Goal: Navigation & Orientation: Find specific page/section

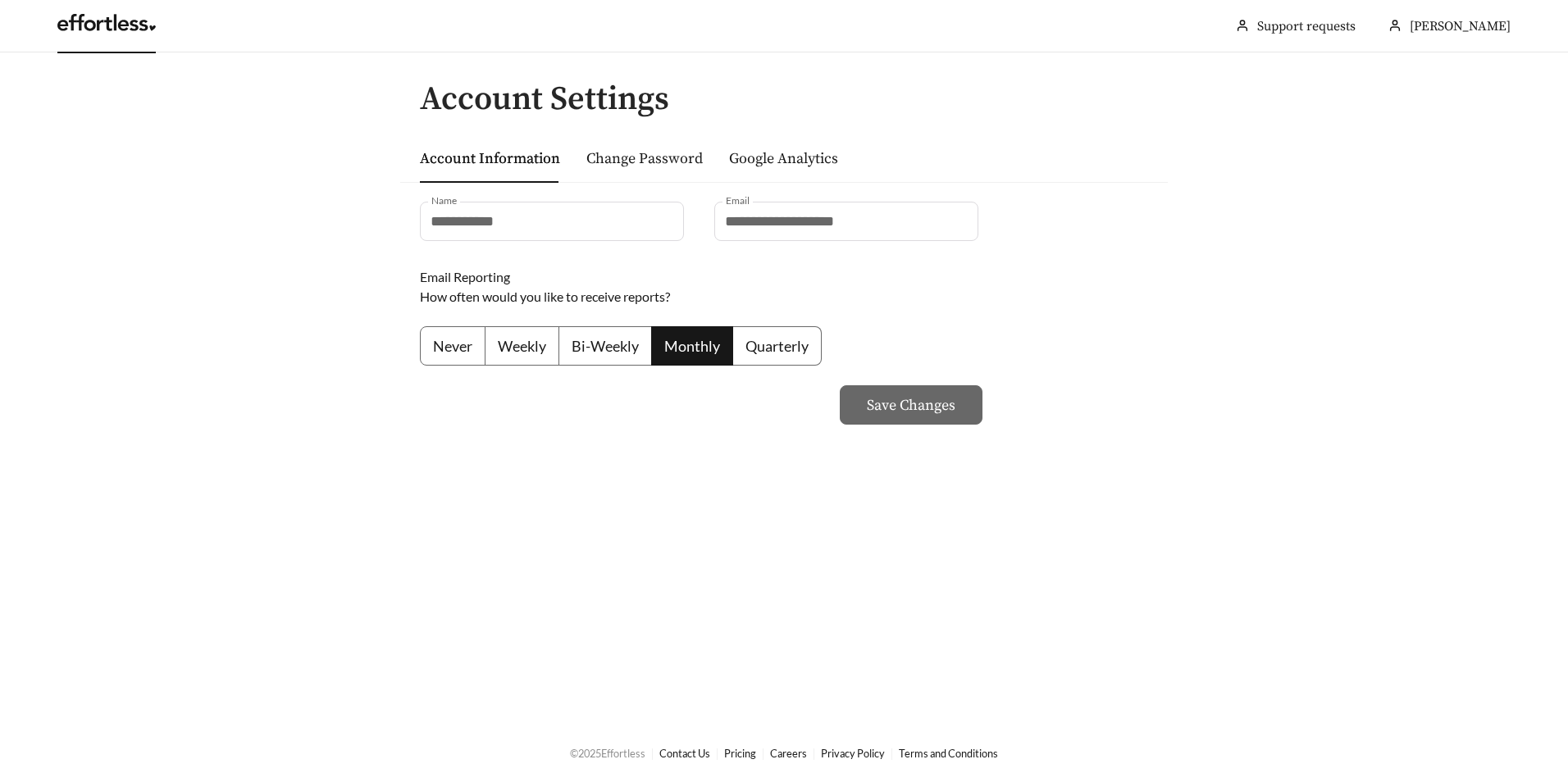
click at [115, 35] on link at bounding box center [107, 27] width 99 height 16
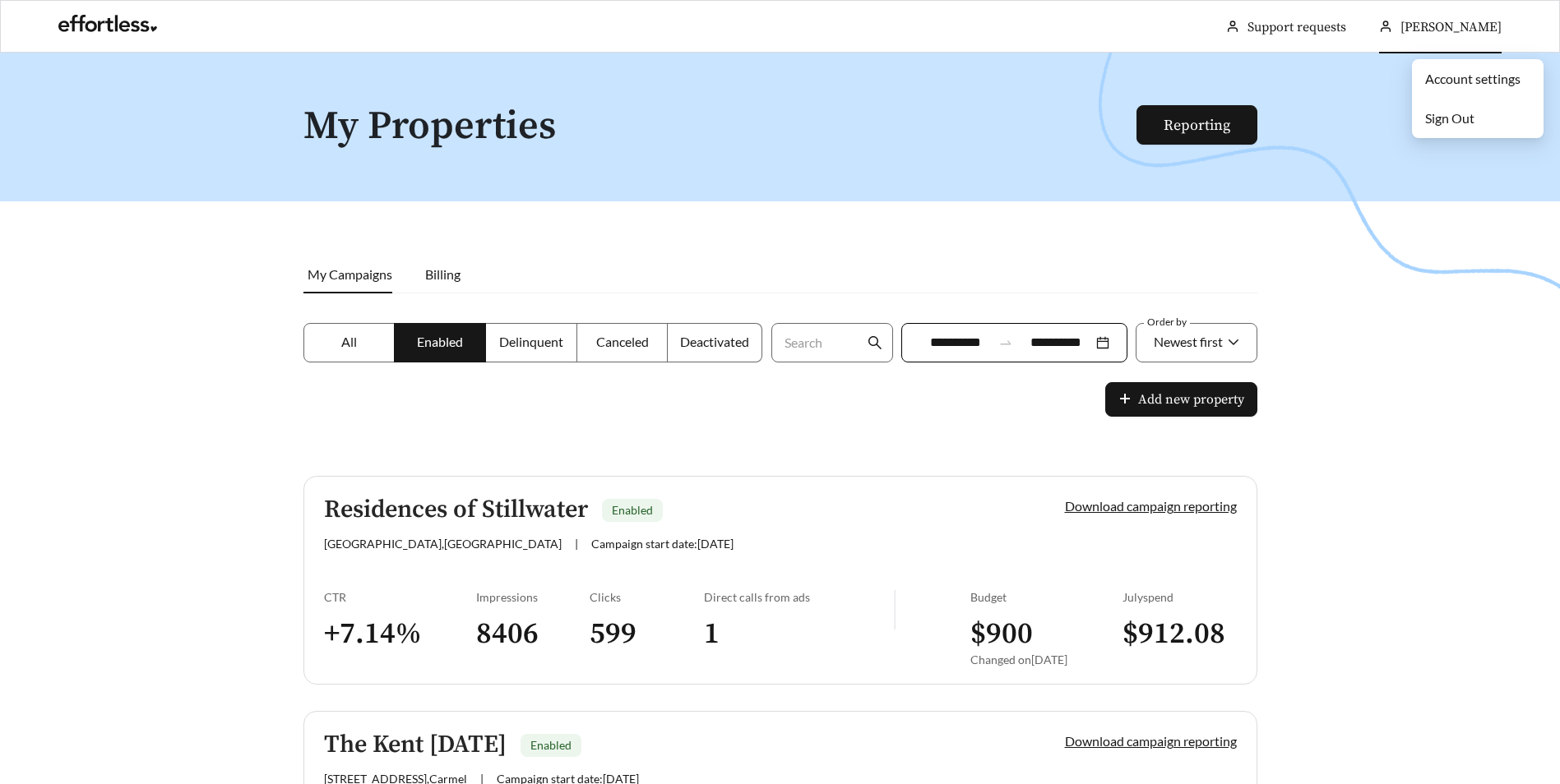
click at [1476, 80] on link "Account settings" at bounding box center [1473, 78] width 96 height 16
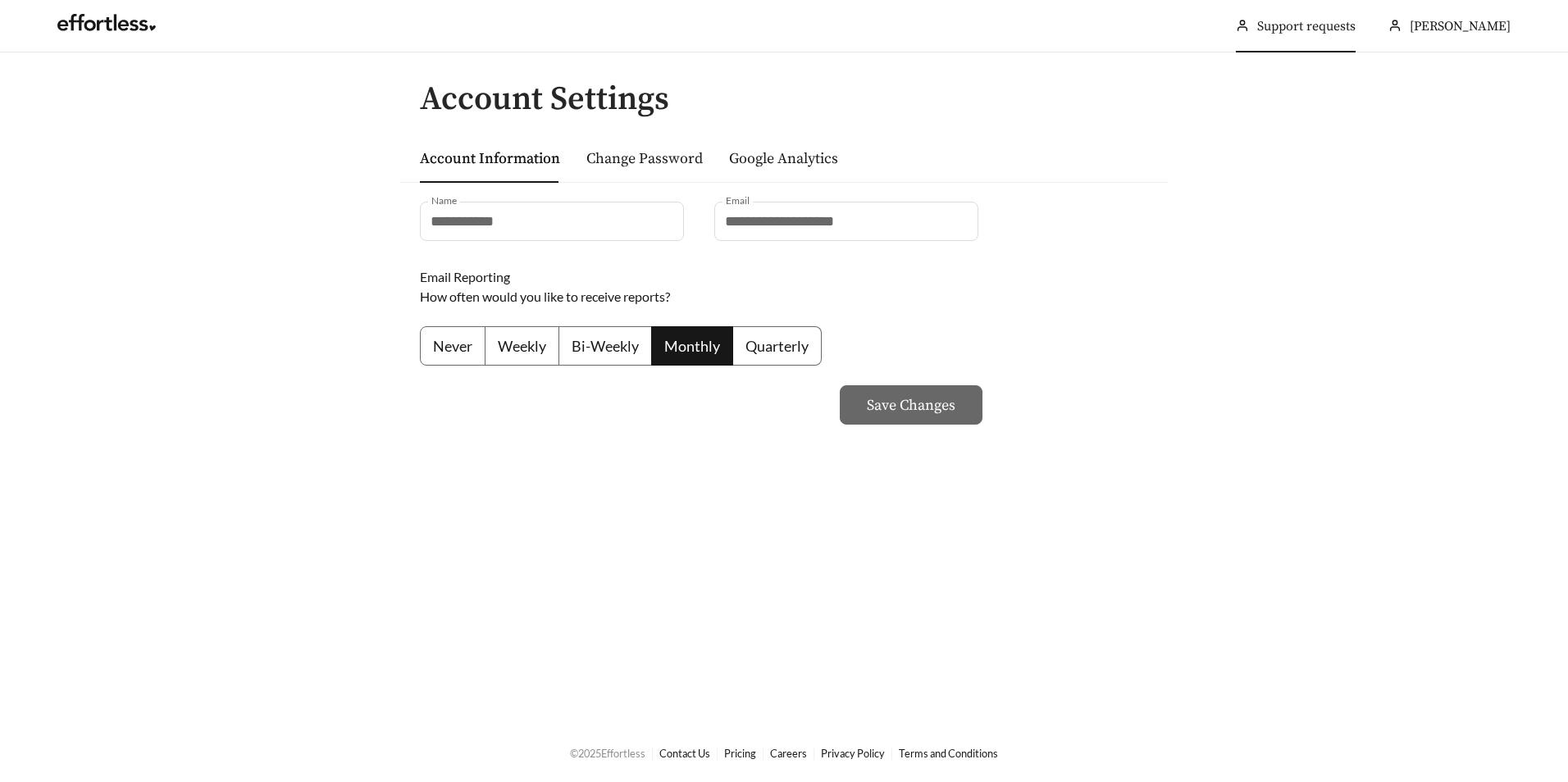
click at [1335, 22] on link "Support requests" at bounding box center [1306, 26] width 99 height 16
click at [26, 21] on header "[PERSON_NAME] Support requests More" at bounding box center [784, 26] width 1568 height 52
click at [105, 30] on link at bounding box center [107, 27] width 99 height 16
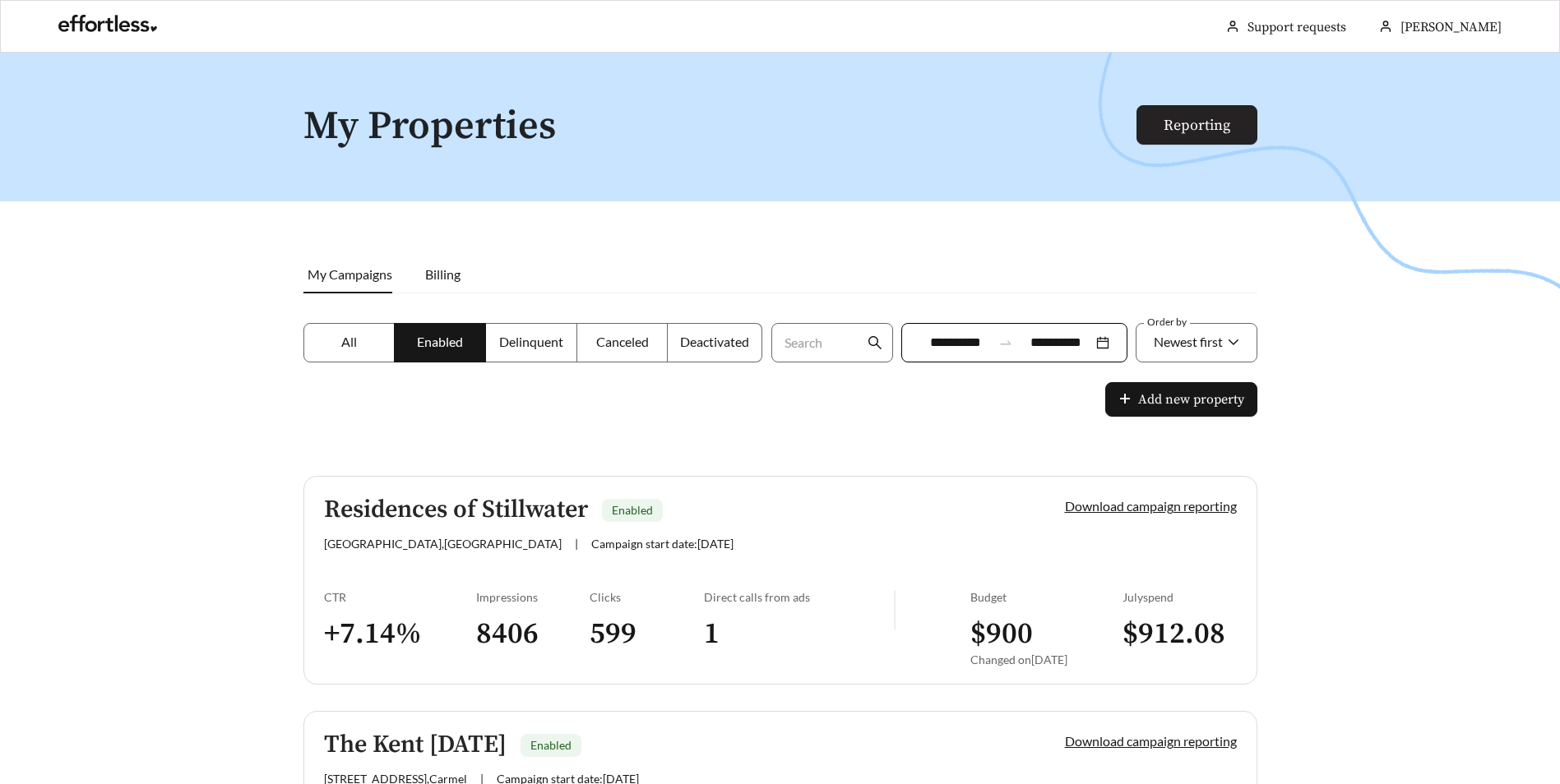
click at [1231, 123] on link "Reporting" at bounding box center [1196, 126] width 66 height 19
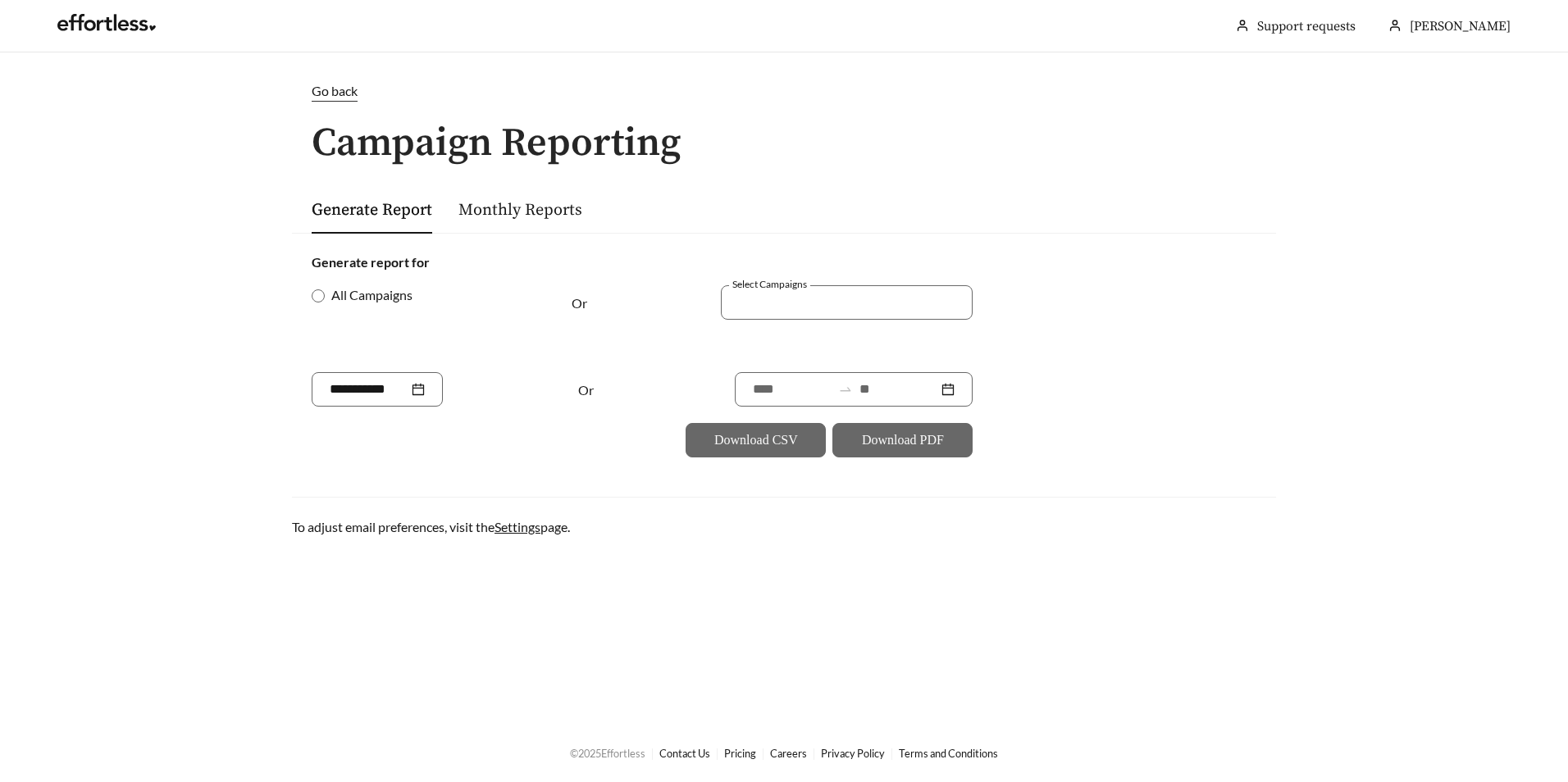
click at [338, 89] on span "Go back" at bounding box center [334, 90] width 46 height 15
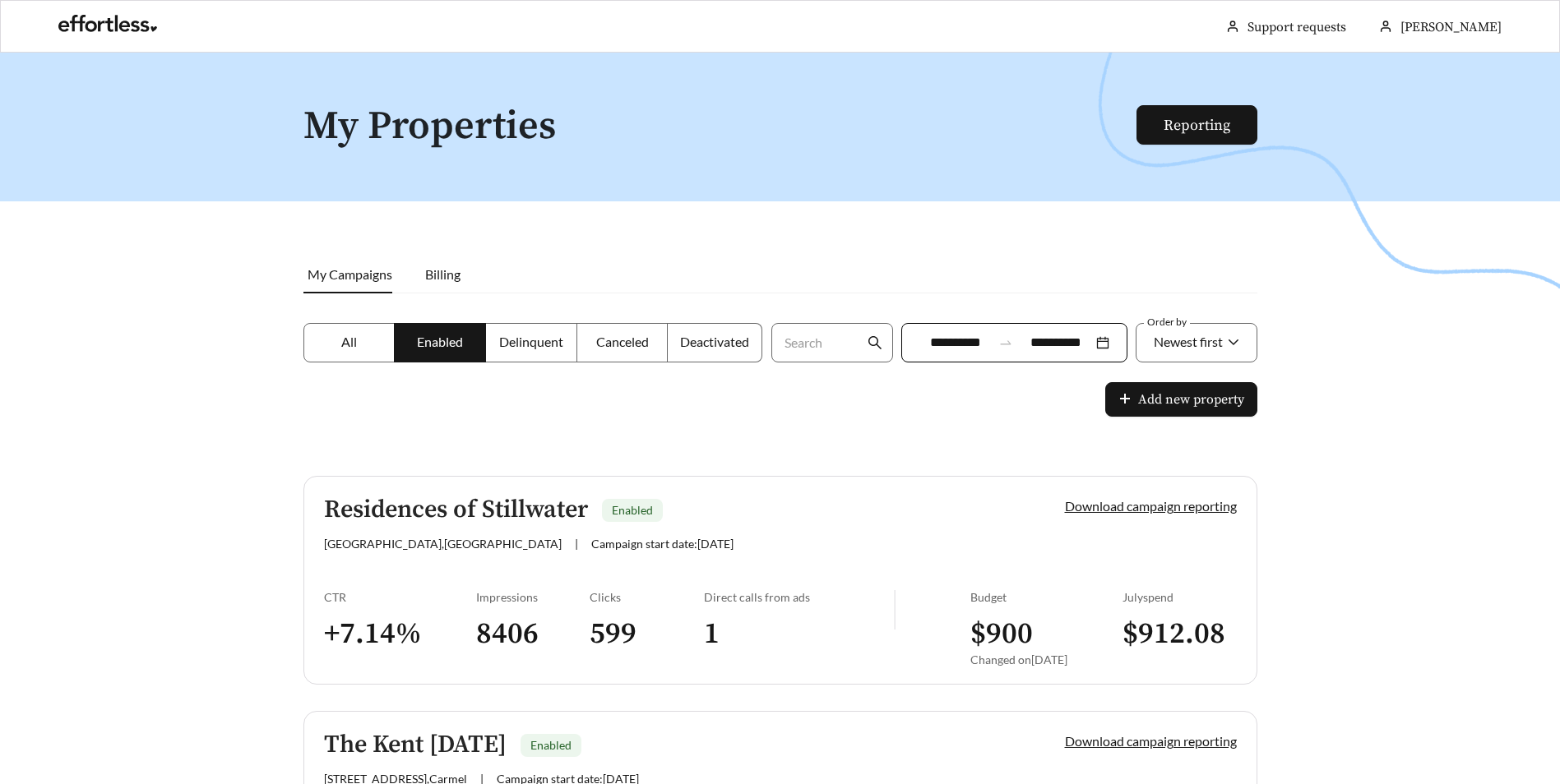
click at [214, 431] on div at bounding box center [780, 445] width 1560 height 784
click at [398, 413] on div at bounding box center [780, 445] width 1560 height 784
click at [238, 474] on div at bounding box center [780, 445] width 1560 height 784
click at [239, 462] on div at bounding box center [780, 445] width 1560 height 784
